Goal: Task Accomplishment & Management: Use online tool/utility

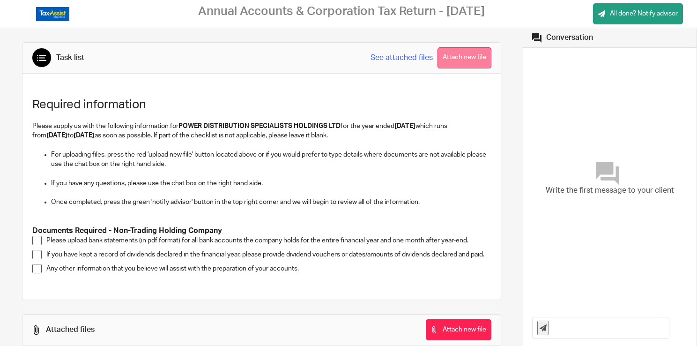
click at [471, 60] on button "Attach new file" at bounding box center [465, 57] width 54 height 21
click at [457, 58] on button "Attach new file" at bounding box center [465, 57] width 54 height 21
click at [464, 52] on button "Attach new file" at bounding box center [465, 57] width 54 height 21
click at [459, 55] on button "Attach new file" at bounding box center [465, 57] width 54 height 21
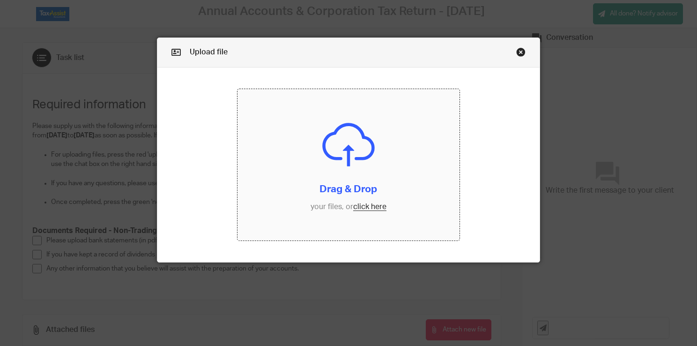
click at [376, 205] on input "file" at bounding box center [349, 164] width 222 height 151
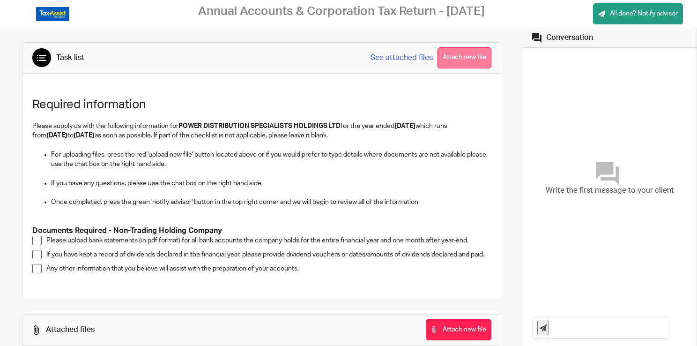
click at [462, 57] on button "Attach new file" at bounding box center [465, 57] width 54 height 21
click at [455, 60] on button "Attach new file" at bounding box center [465, 57] width 54 height 21
click at [467, 48] on button "Attach new file" at bounding box center [465, 57] width 54 height 21
click at [460, 56] on button "Attach new file" at bounding box center [465, 57] width 54 height 21
click at [463, 59] on button "Attach new file" at bounding box center [465, 57] width 54 height 21
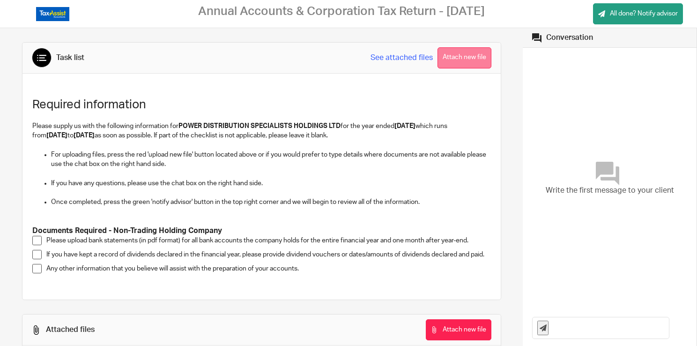
click at [450, 57] on button "Attach new file" at bounding box center [465, 57] width 54 height 21
click at [457, 58] on button "Attach new file" at bounding box center [465, 57] width 54 height 21
click at [457, 60] on button "Attach new file" at bounding box center [465, 57] width 54 height 21
click at [462, 55] on button "Attach new file" at bounding box center [465, 57] width 54 height 21
click at [396, 53] on link "See attached files" at bounding box center [402, 57] width 62 height 11
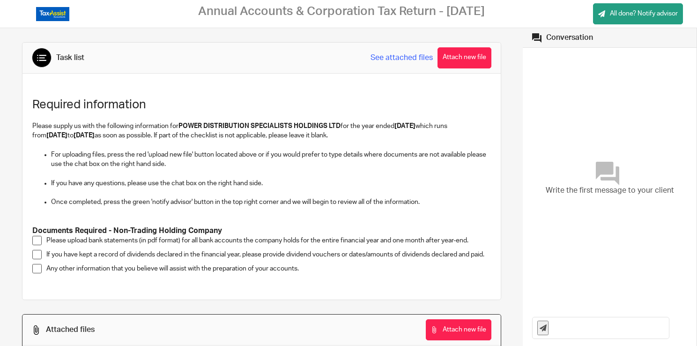
click at [390, 57] on link "See attached files" at bounding box center [402, 57] width 62 height 11
click at [399, 56] on link "See attached files" at bounding box center [402, 57] width 62 height 11
drag, startPoint x: 469, startPoint y: 61, endPoint x: 474, endPoint y: 61, distance: 5.6
click at [469, 61] on button "Attach new file" at bounding box center [465, 57] width 54 height 21
drag, startPoint x: 458, startPoint y: 62, endPoint x: 464, endPoint y: 62, distance: 5.6
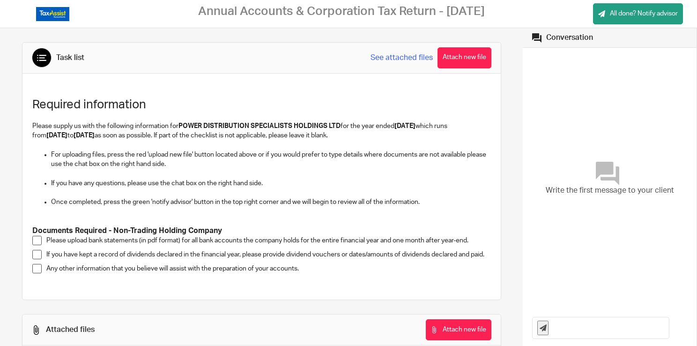
click at [461, 62] on button "Attach new file" at bounding box center [465, 57] width 54 height 21
click at [448, 57] on button "Attach new file" at bounding box center [465, 57] width 54 height 21
click at [452, 58] on button "Attach new file" at bounding box center [465, 57] width 54 height 21
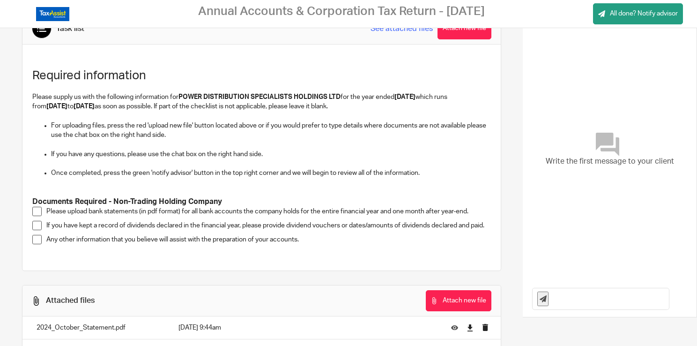
scroll to position [31, 0]
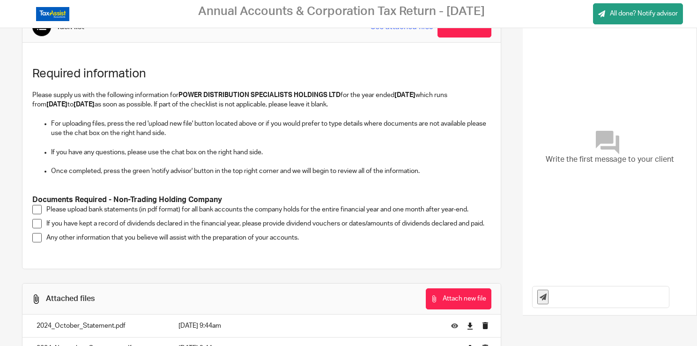
click at [36, 208] on span at bounding box center [36, 209] width 9 height 9
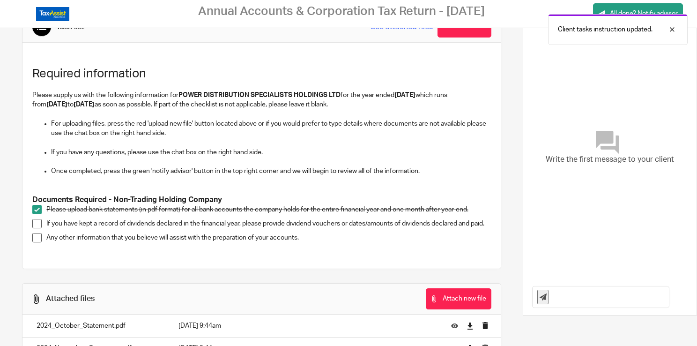
click at [34, 222] on span at bounding box center [36, 223] width 9 height 9
click at [37, 242] on span at bounding box center [36, 237] width 9 height 9
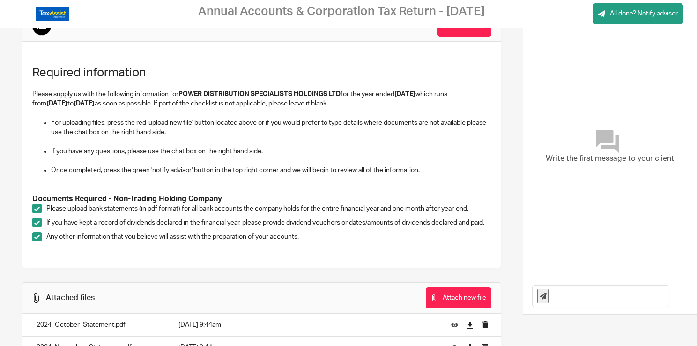
scroll to position [29, 0]
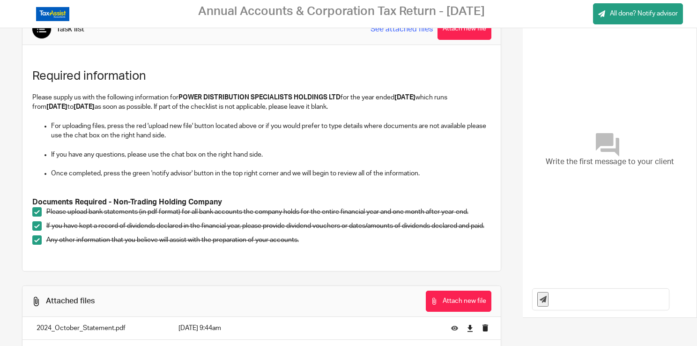
drag, startPoint x: 551, startPoint y: 129, endPoint x: 574, endPoint y: 213, distance: 86.5
click at [551, 129] on div "Write the first message to your client" at bounding box center [609, 150] width 155 height 253
click at [572, 297] on input "text" at bounding box center [611, 299] width 115 height 21
click at [632, 299] on input "2 bank accounts, the second we transfer £8,071 per month for PC Loan Notes and …" at bounding box center [611, 299] width 115 height 21
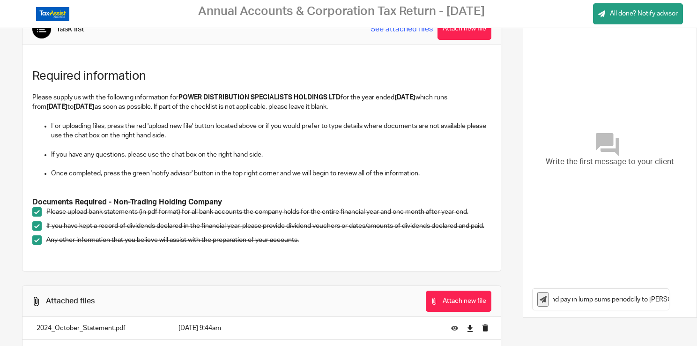
scroll to position [0, 231]
click at [647, 295] on input "2 bank accounts, the second we transfer £8,071 per month for PC Loan Notes and …" at bounding box center [611, 299] width 115 height 21
drag, startPoint x: 647, startPoint y: 295, endPoint x: 655, endPoint y: 295, distance: 8.0
click at [651, 295] on input "2 bank accounts, the second we transfer £8,071 per month for PC Loan Notes and …" at bounding box center [611, 299] width 115 height 21
click at [657, 301] on input "2 bank accounts, the second we transfer £8,071 per month for PC Loan Notes and …" at bounding box center [611, 299] width 115 height 21
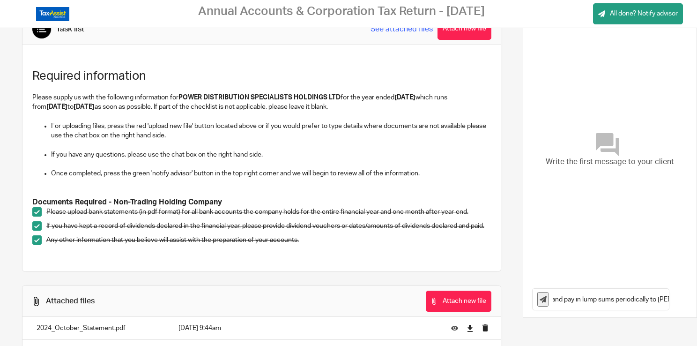
scroll to position [0, 236]
type input "2 bank accounts, the second we transfer £8,071 per month for PC Loan Notes and …"
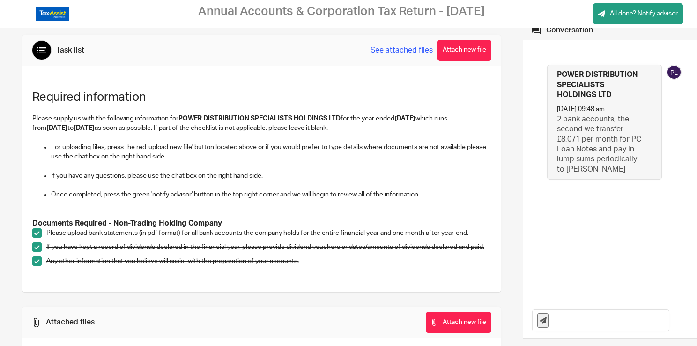
scroll to position [0, 0]
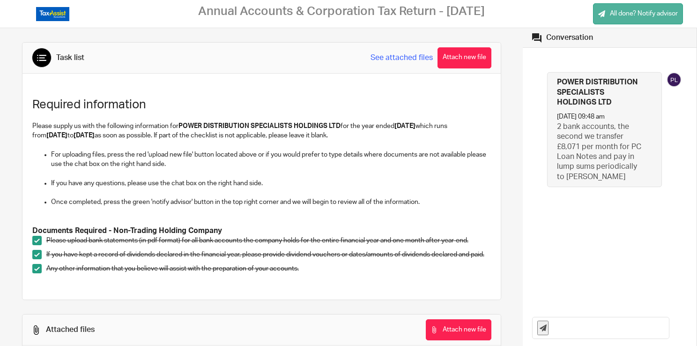
click at [628, 13] on span "All done? Notify advisor" at bounding box center [644, 13] width 68 height 9
